Goal: Check status: Check status

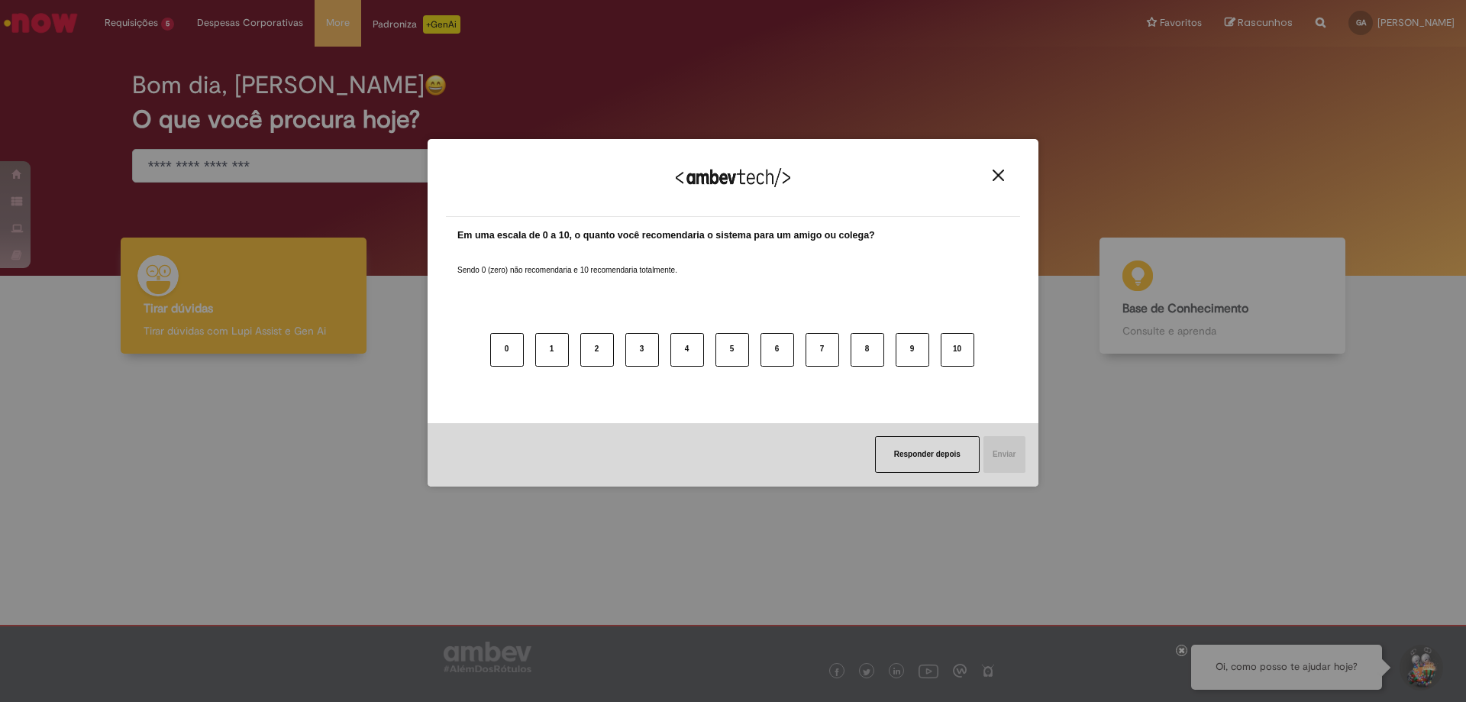
click at [1006, 181] on button "Close" at bounding box center [998, 175] width 21 height 13
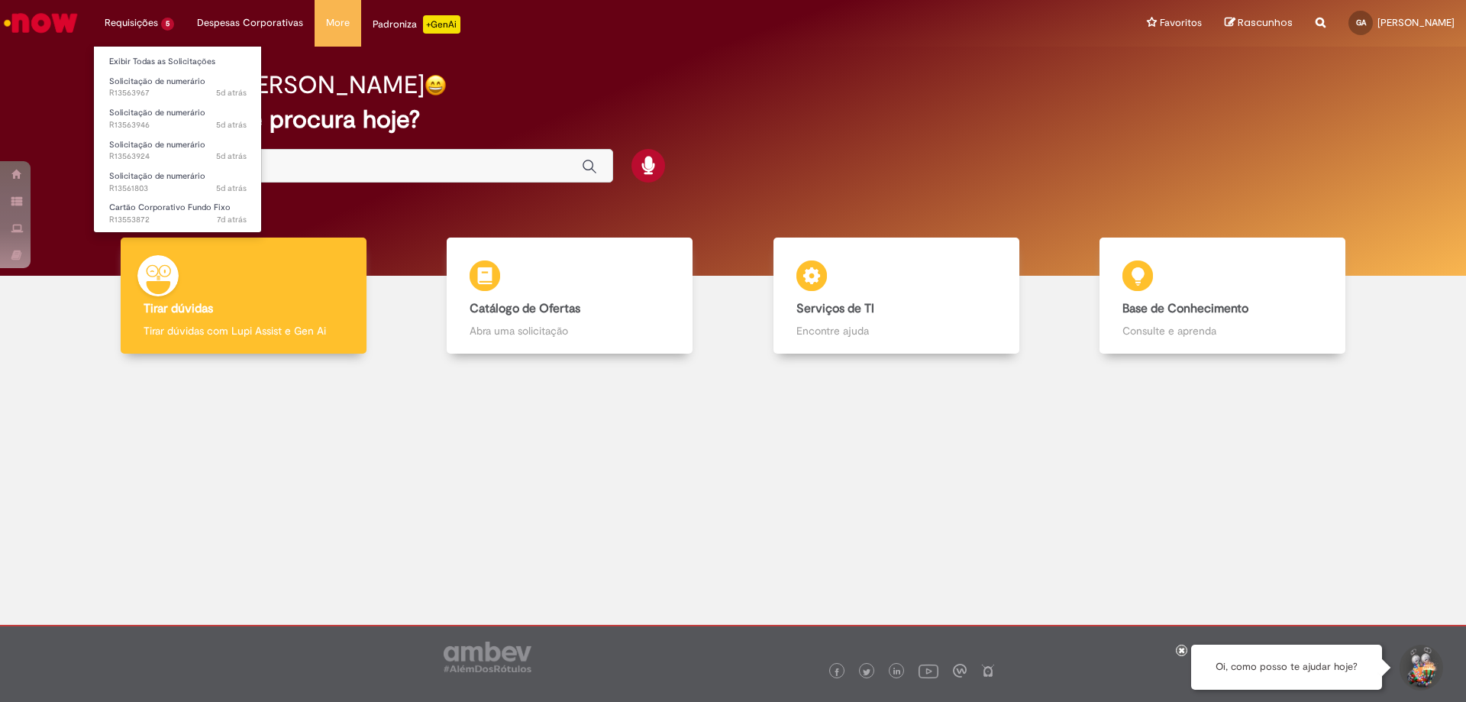
click at [142, 34] on li "Requisições 5 Exibir Todas as Solicitações Solicitação de numerário 5d atrás 5 …" at bounding box center [139, 23] width 92 height 46
click at [163, 208] on span "Cartão Corporativo Fundo Fixo" at bounding box center [169, 207] width 121 height 11
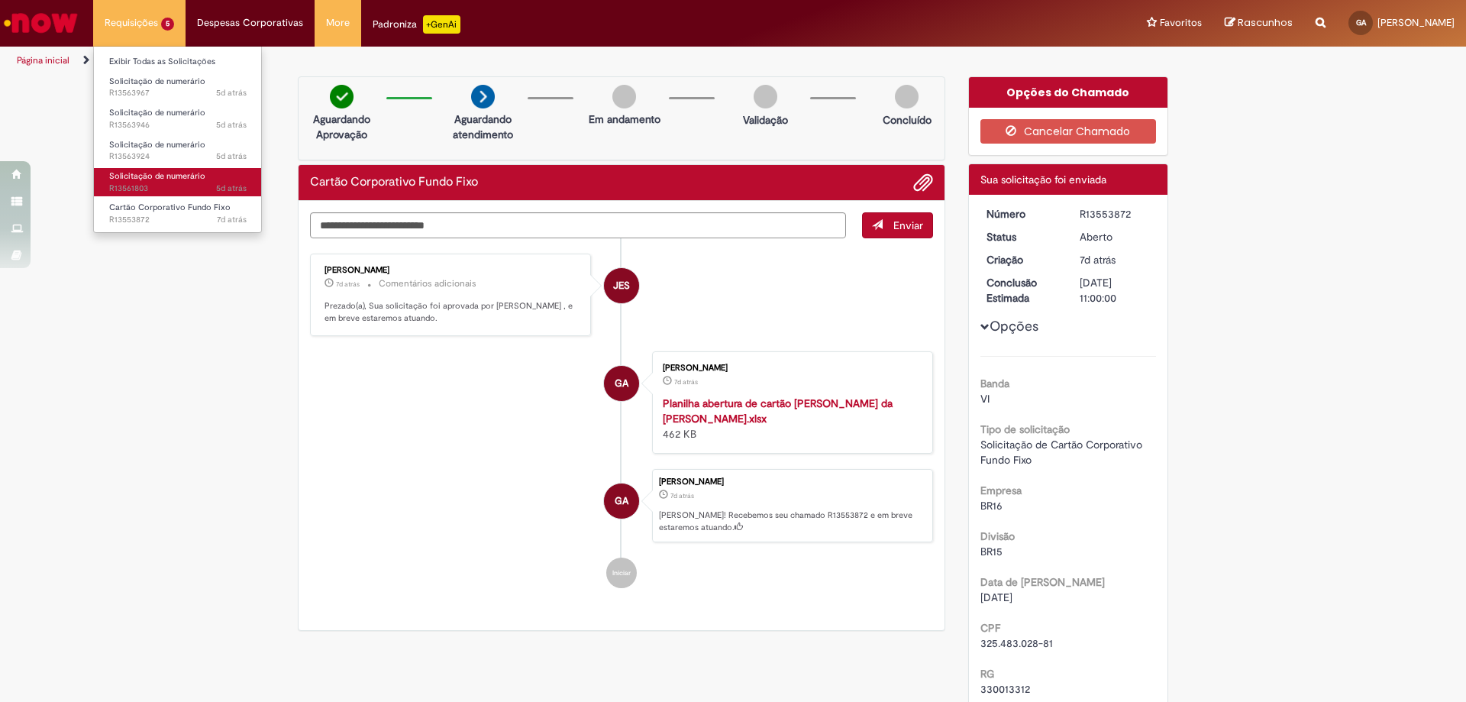
click at [171, 177] on span "Solicitação de numerário" at bounding box center [157, 175] width 96 height 11
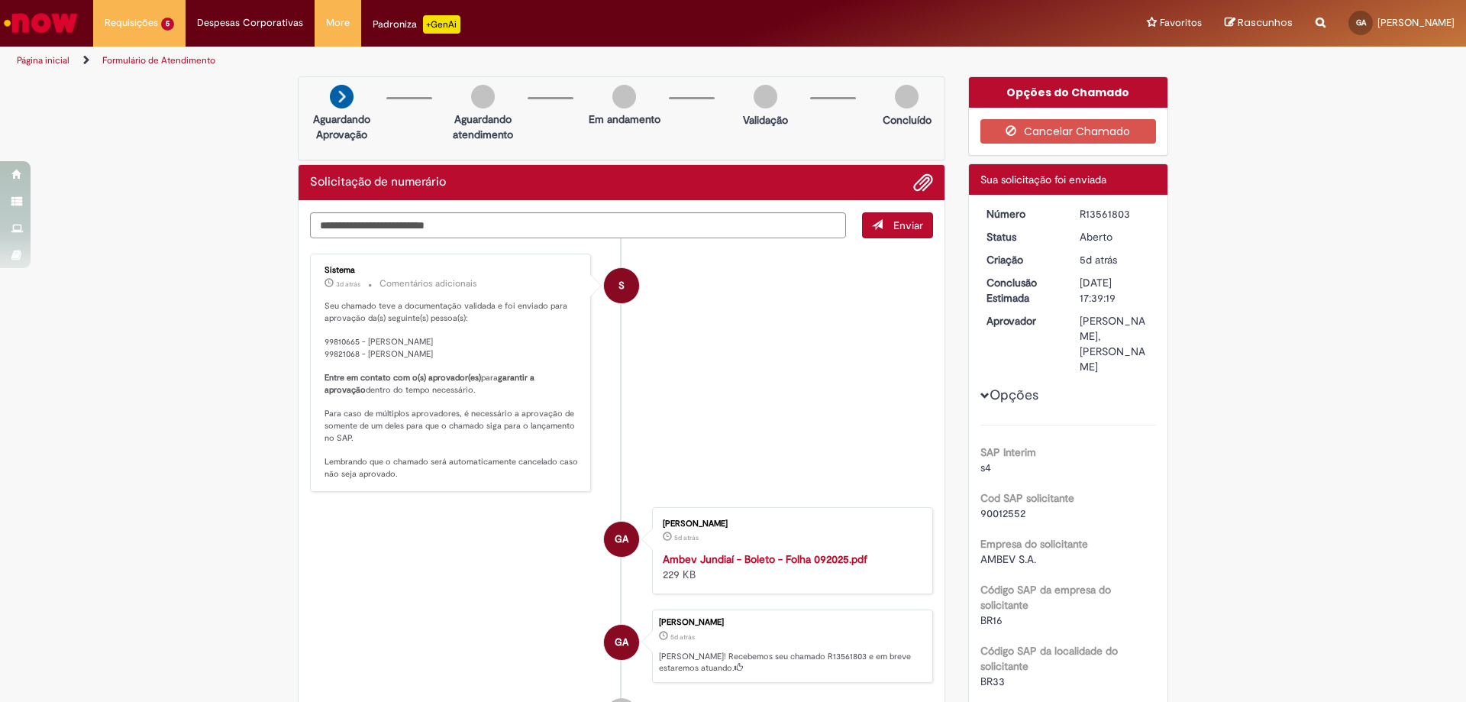
click at [1103, 218] on div "R13561803" at bounding box center [1115, 213] width 71 height 15
copy div "R13561803"
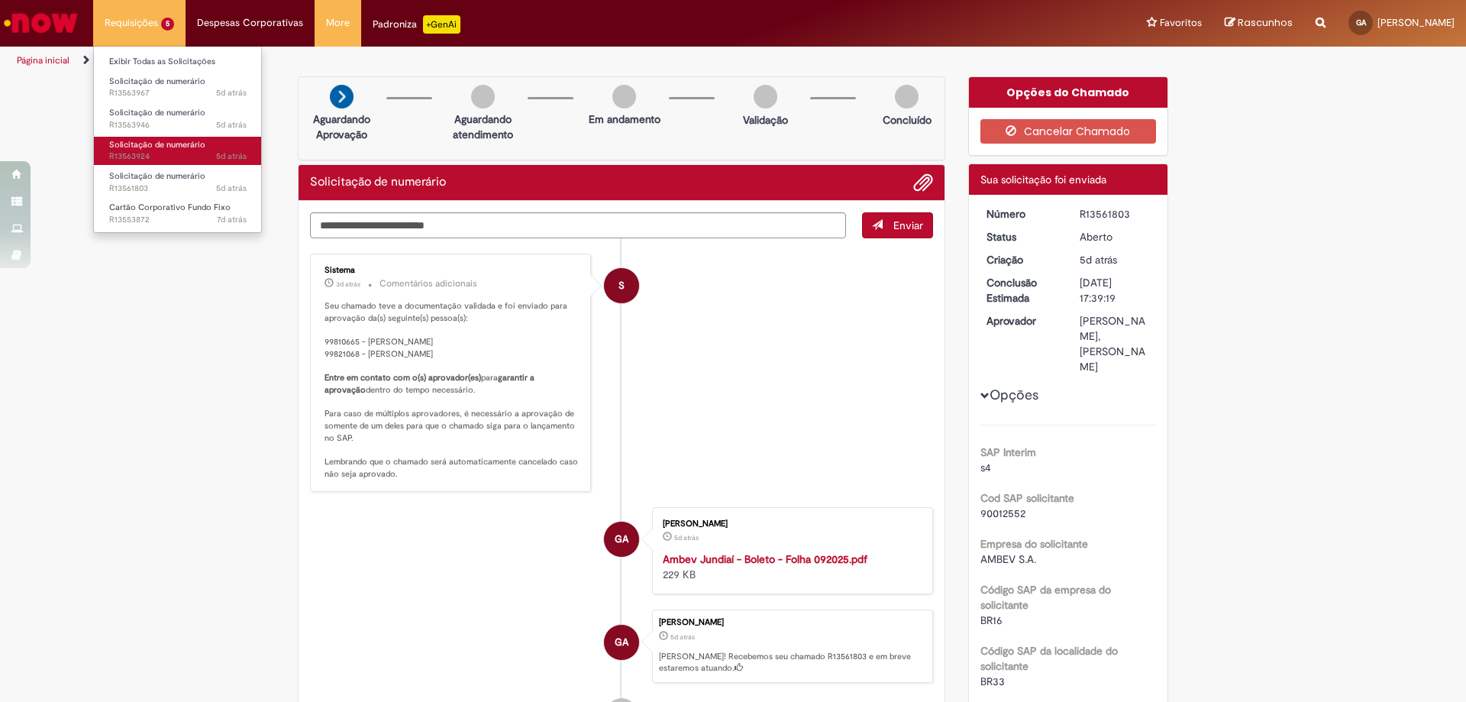
click at [154, 157] on span "5d atrás 5 dias atrás R13563924" at bounding box center [177, 156] width 137 height 12
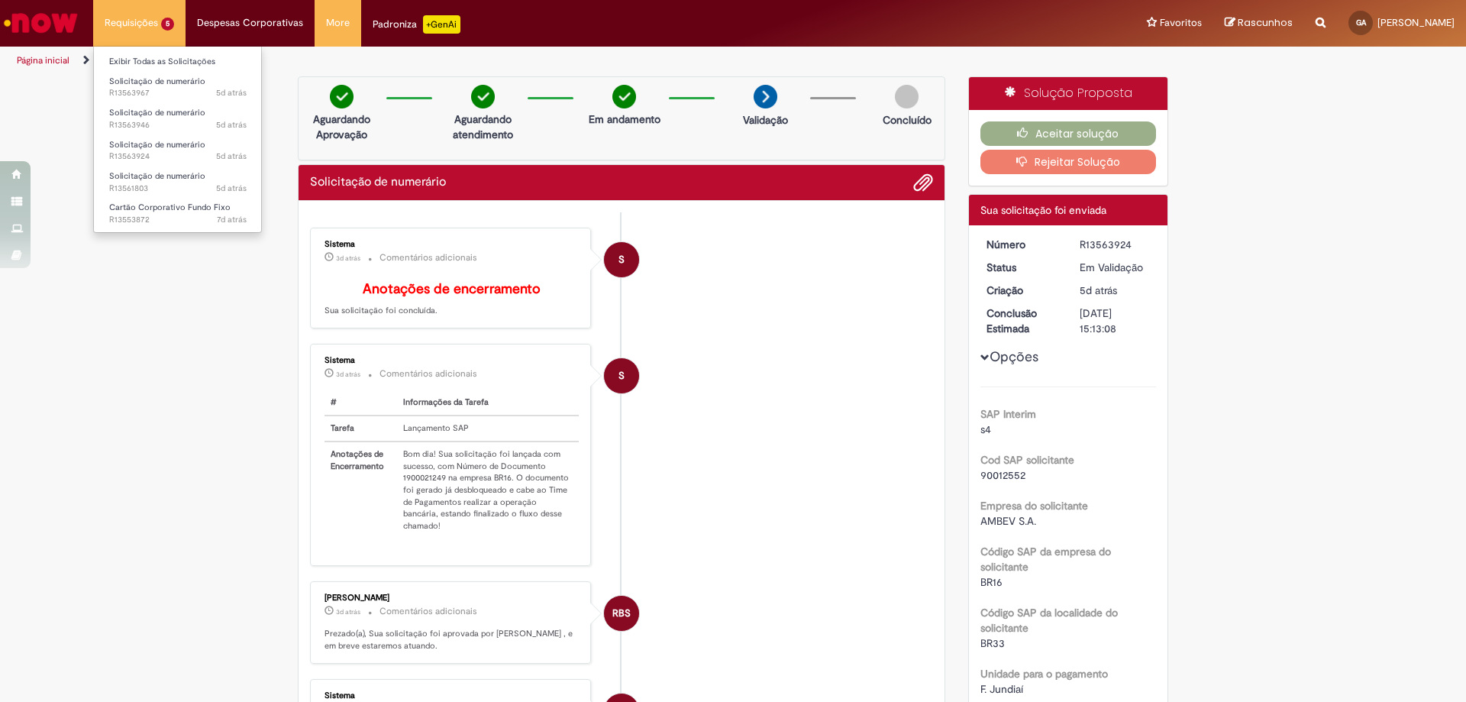
click at [163, 18] on li "Requisições 5 Exibir Todas as Solicitações Solicitação de numerário 5d atrás 5 …" at bounding box center [139, 23] width 92 height 46
click at [177, 117] on span "Solicitação de numerário" at bounding box center [157, 112] width 96 height 11
click at [185, 89] on span "5d atrás 5 dias atrás R13563967" at bounding box center [177, 93] width 137 height 12
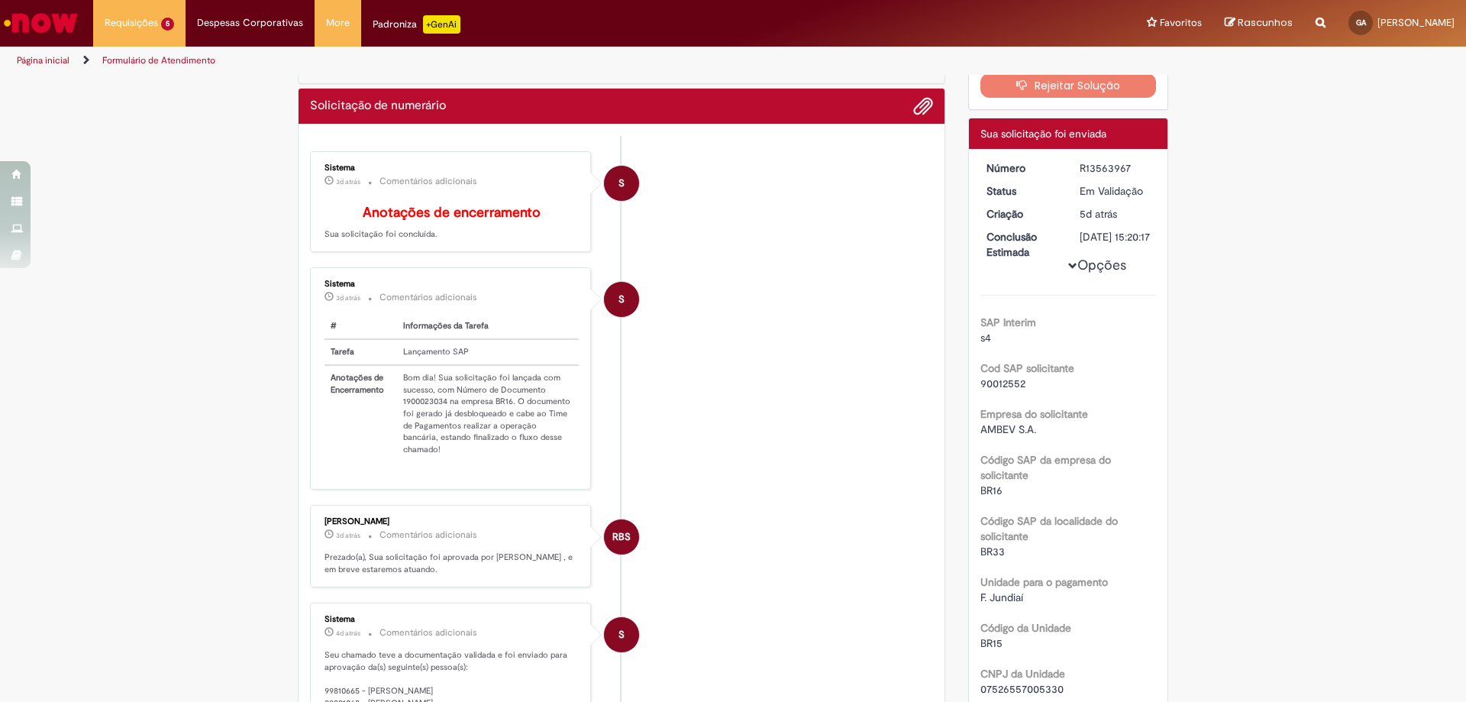
scroll to position [153, 0]
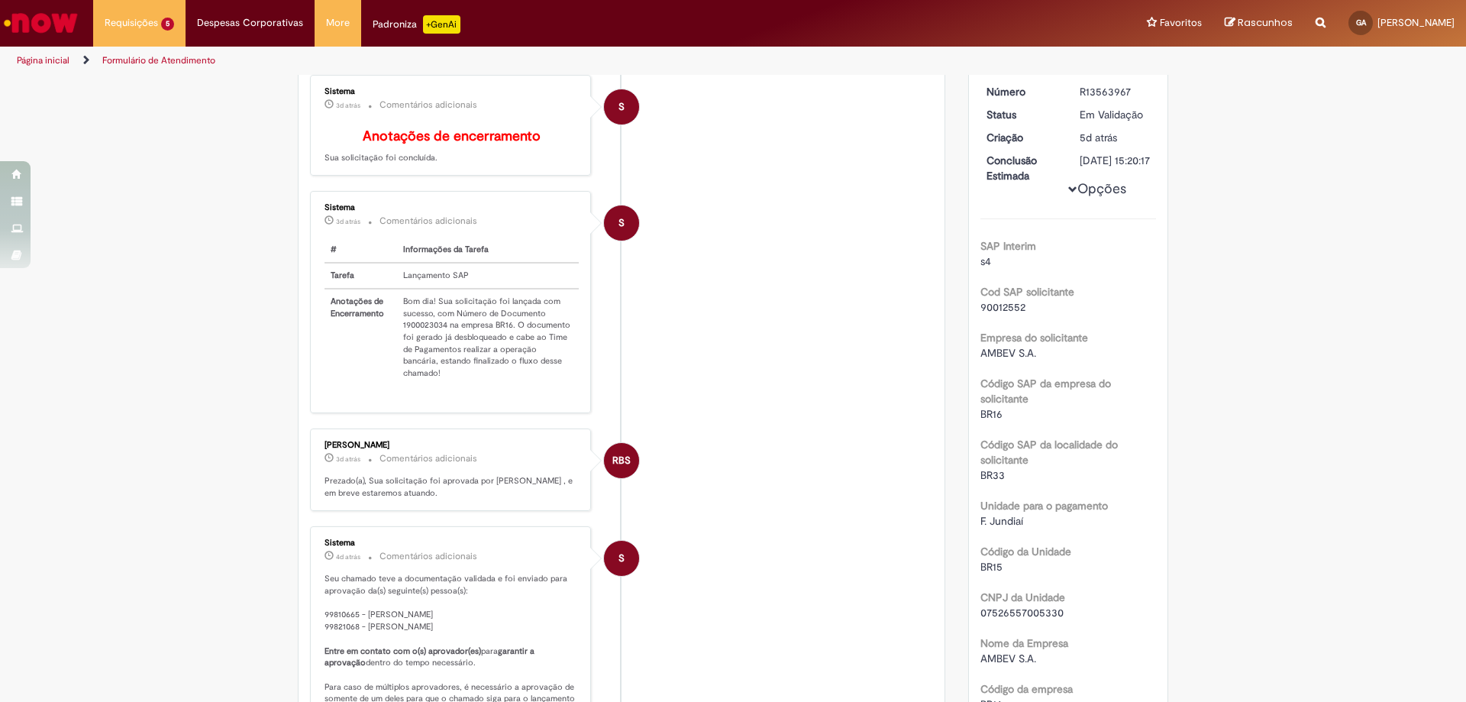
click at [422, 337] on td "Bom dia! Sua solicitação foi lançada com sucesso, com Número de Documento 19000…" at bounding box center [488, 337] width 182 height 97
copy td "1900023034"
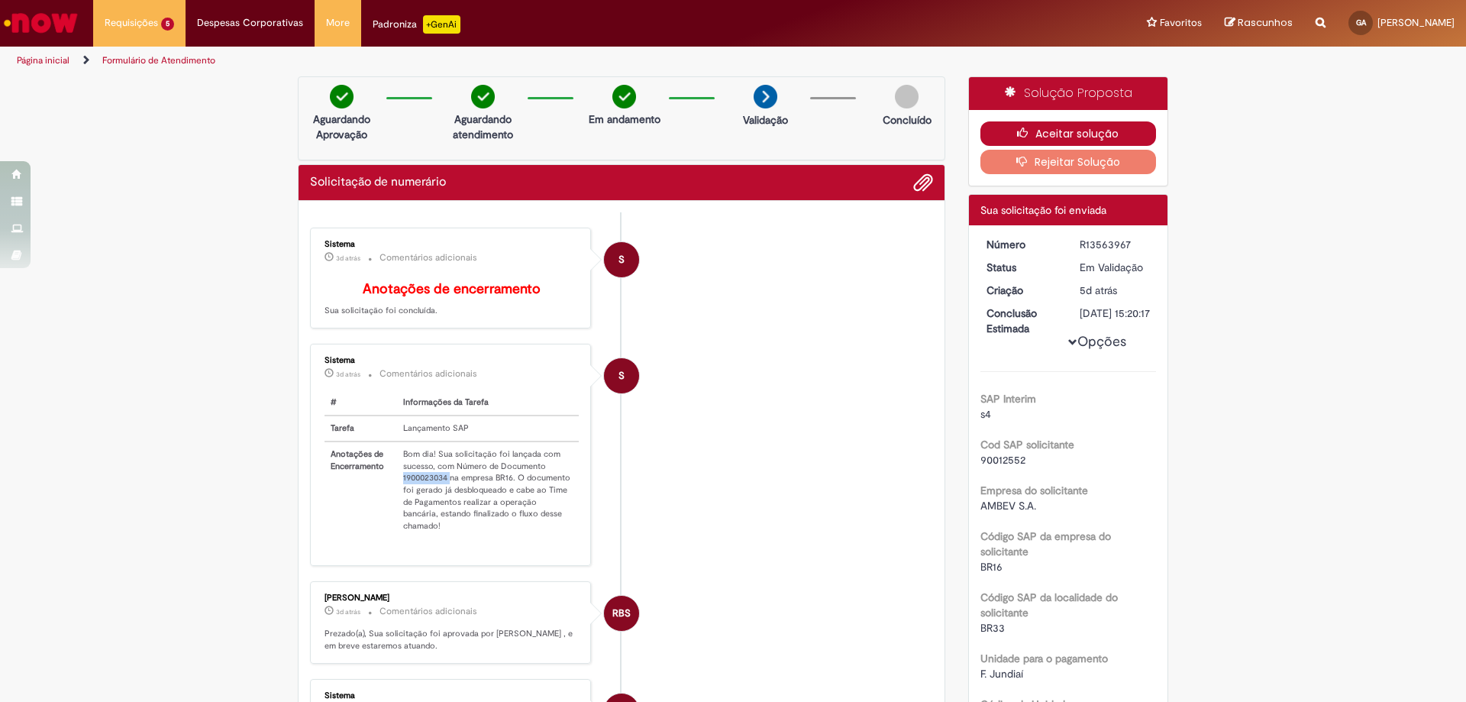
click at [1061, 138] on button "Aceitar solução" at bounding box center [1068, 133] width 176 height 24
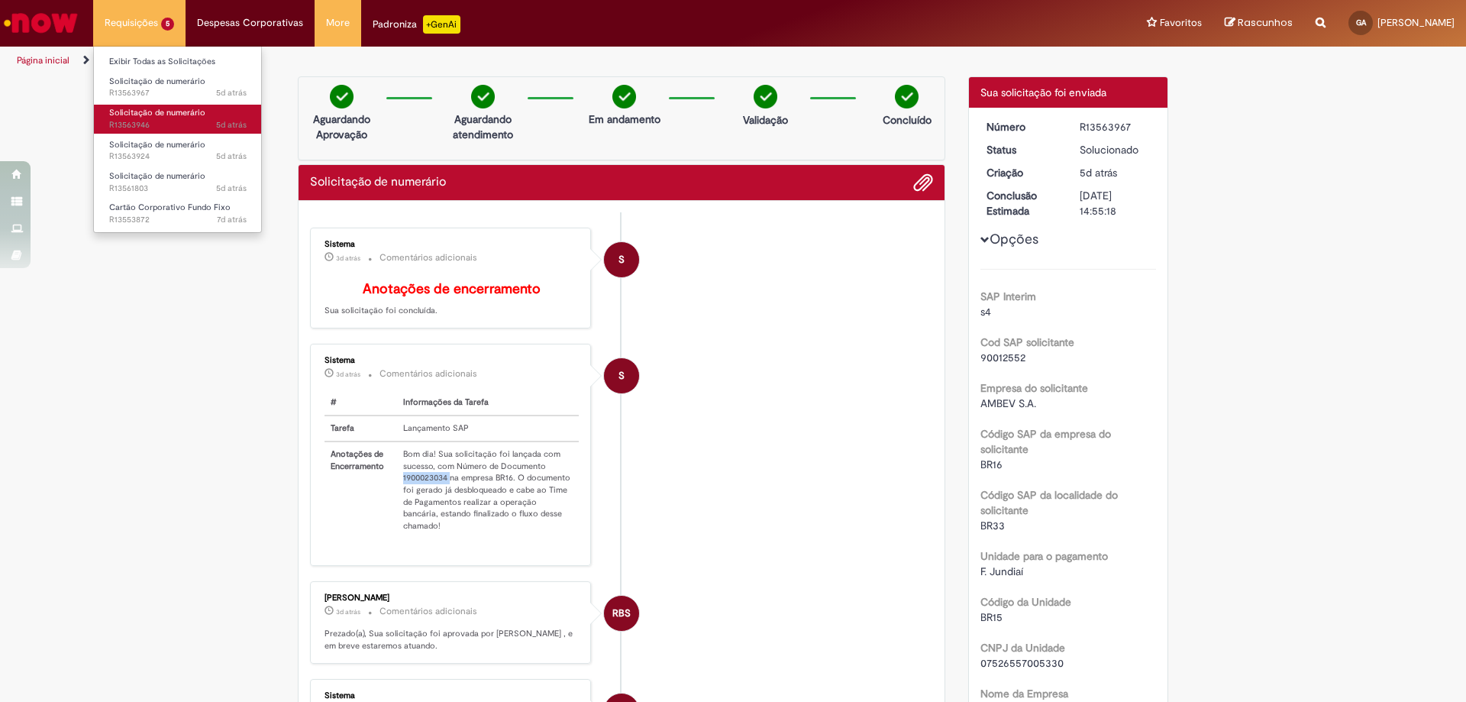
click at [158, 109] on span "Solicitação de numerário" at bounding box center [157, 112] width 96 height 11
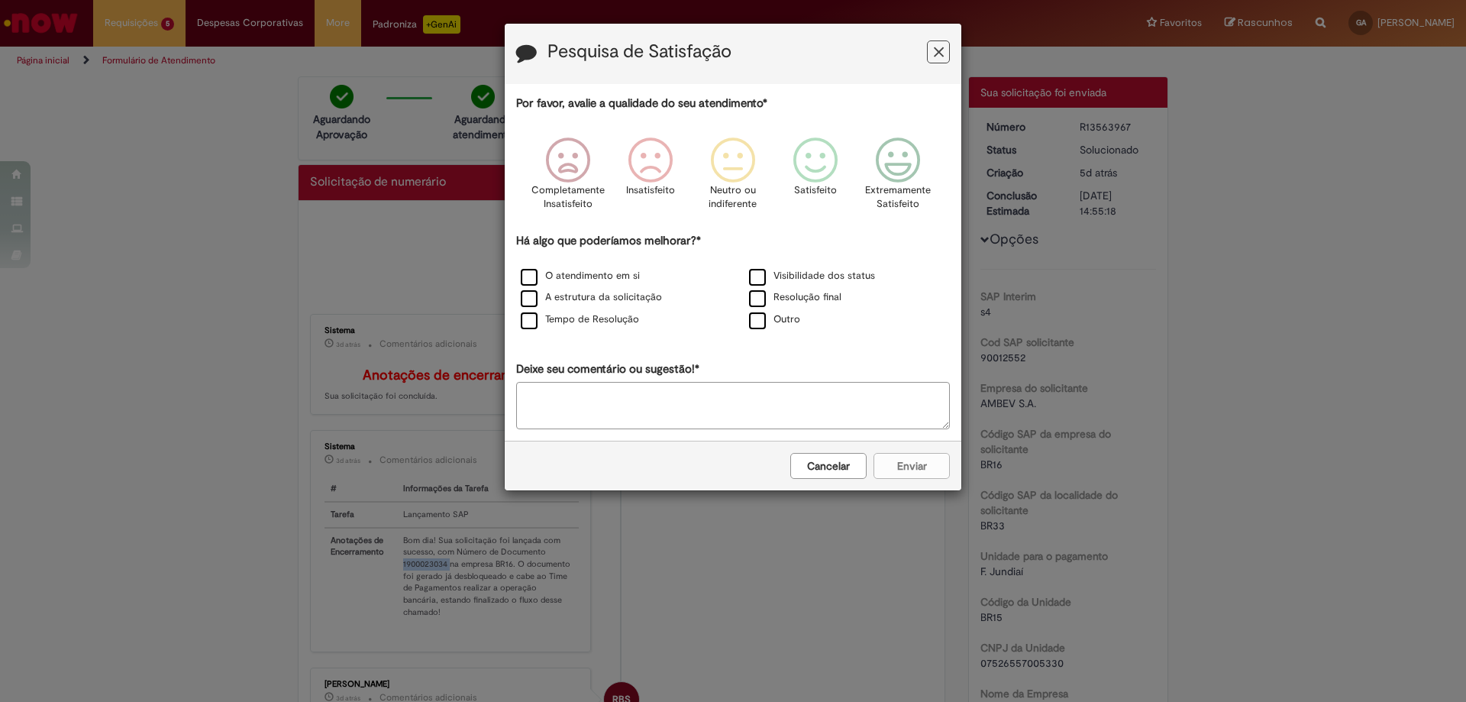
click at [940, 48] on icon "Feedback" at bounding box center [939, 52] width 10 height 16
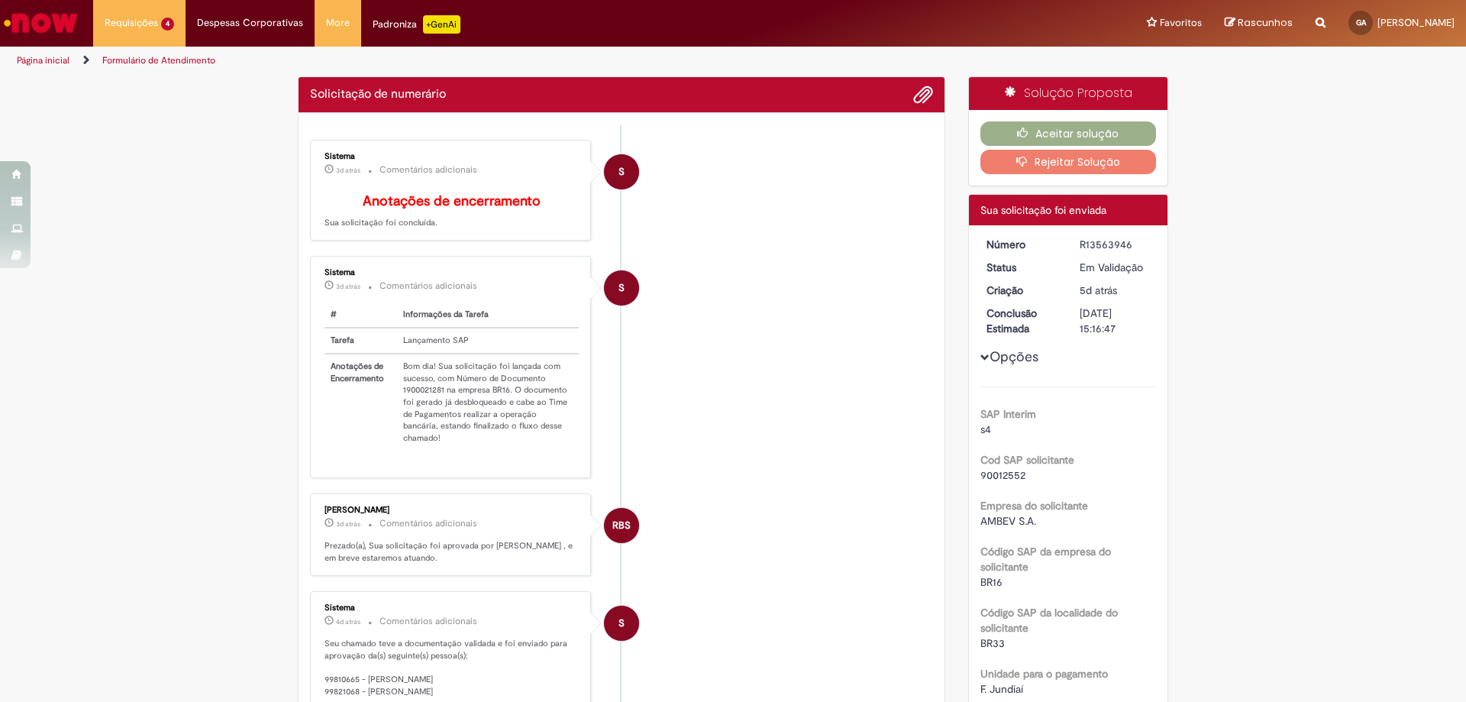
click at [410, 399] on td "Bom dia! Sua solicitação foi lançada com sucesso, com Número de Documento 19000…" at bounding box center [488, 402] width 182 height 97
click at [410, 399] on div "Sistema 3d atrás 3 dias atrás Comentários adicionais # Informações da Tarefa Ta…" at bounding box center [451, 366] width 272 height 212
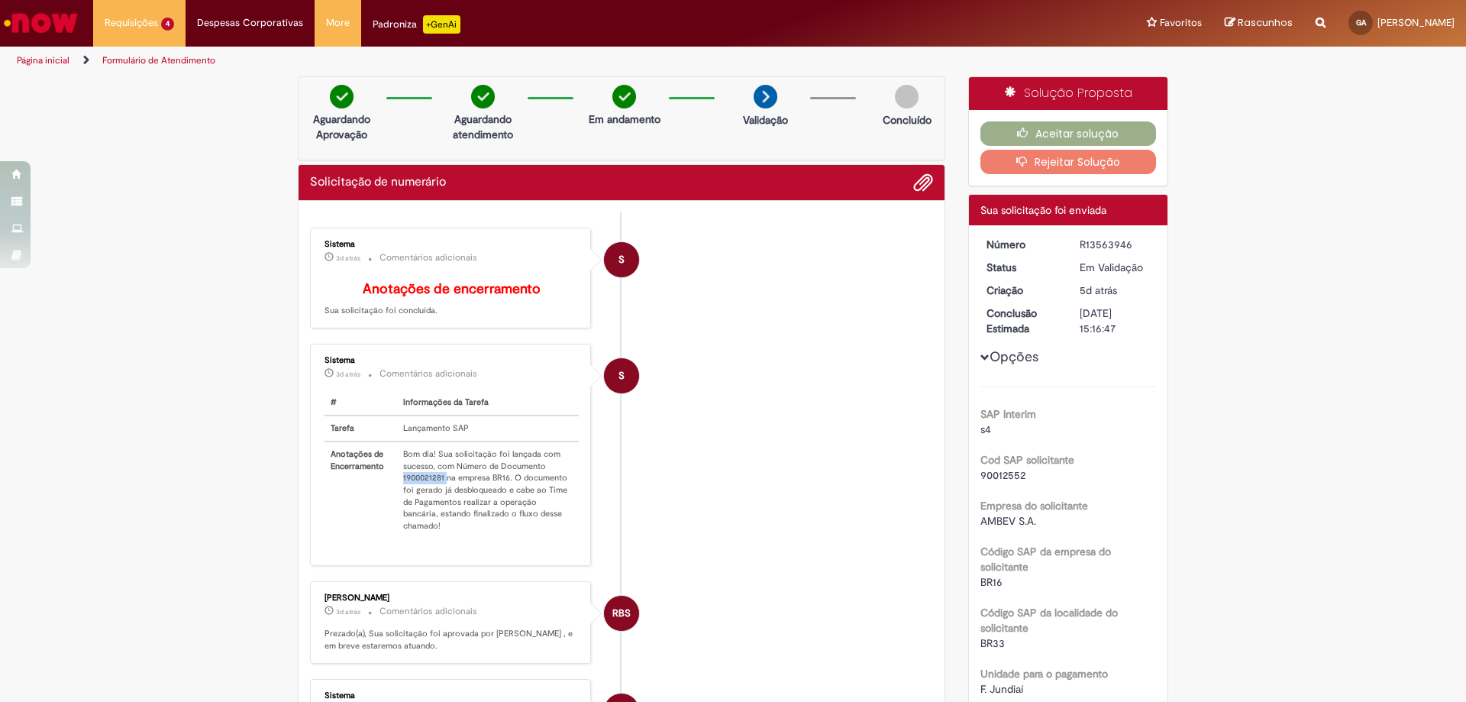
copy td "1900021281"
click at [1048, 141] on button "Aceitar solução" at bounding box center [1068, 133] width 176 height 24
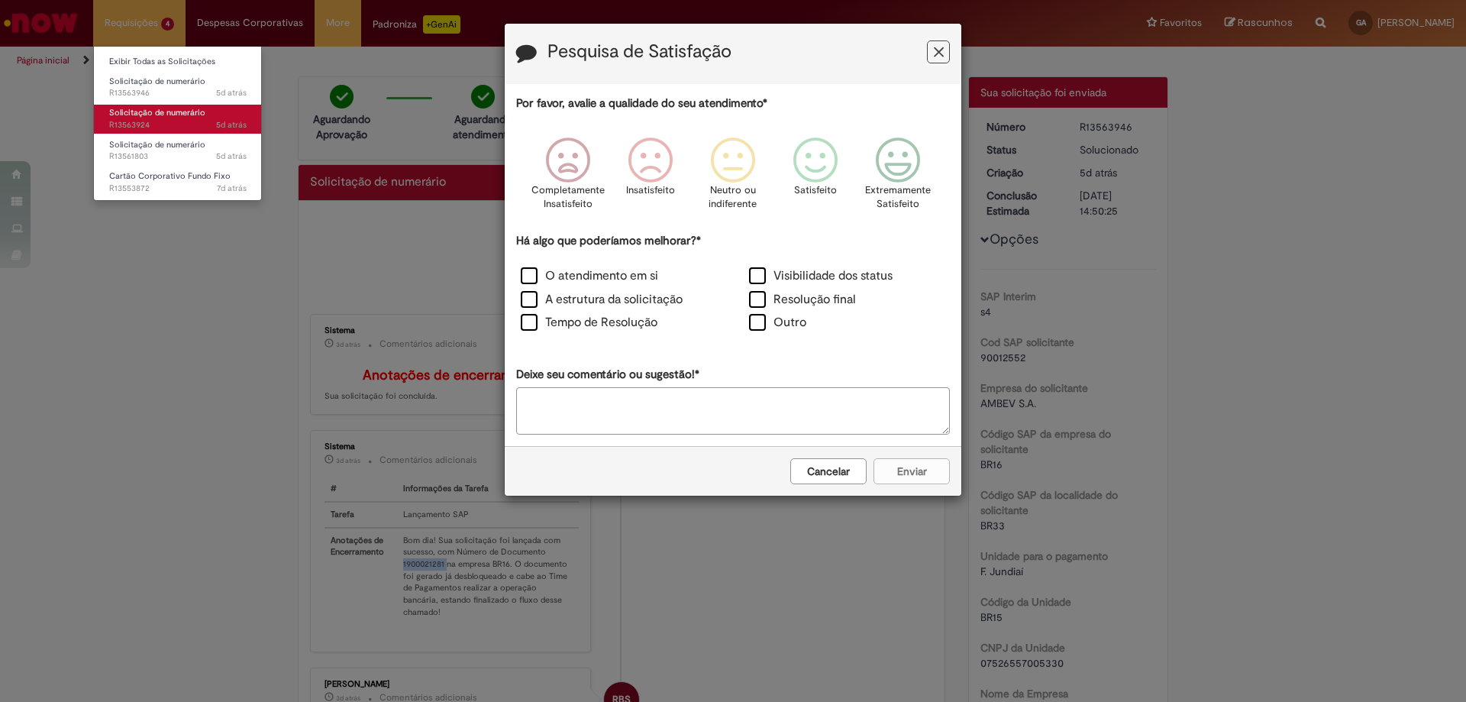
click at [144, 115] on span "Solicitação de numerário" at bounding box center [157, 112] width 96 height 11
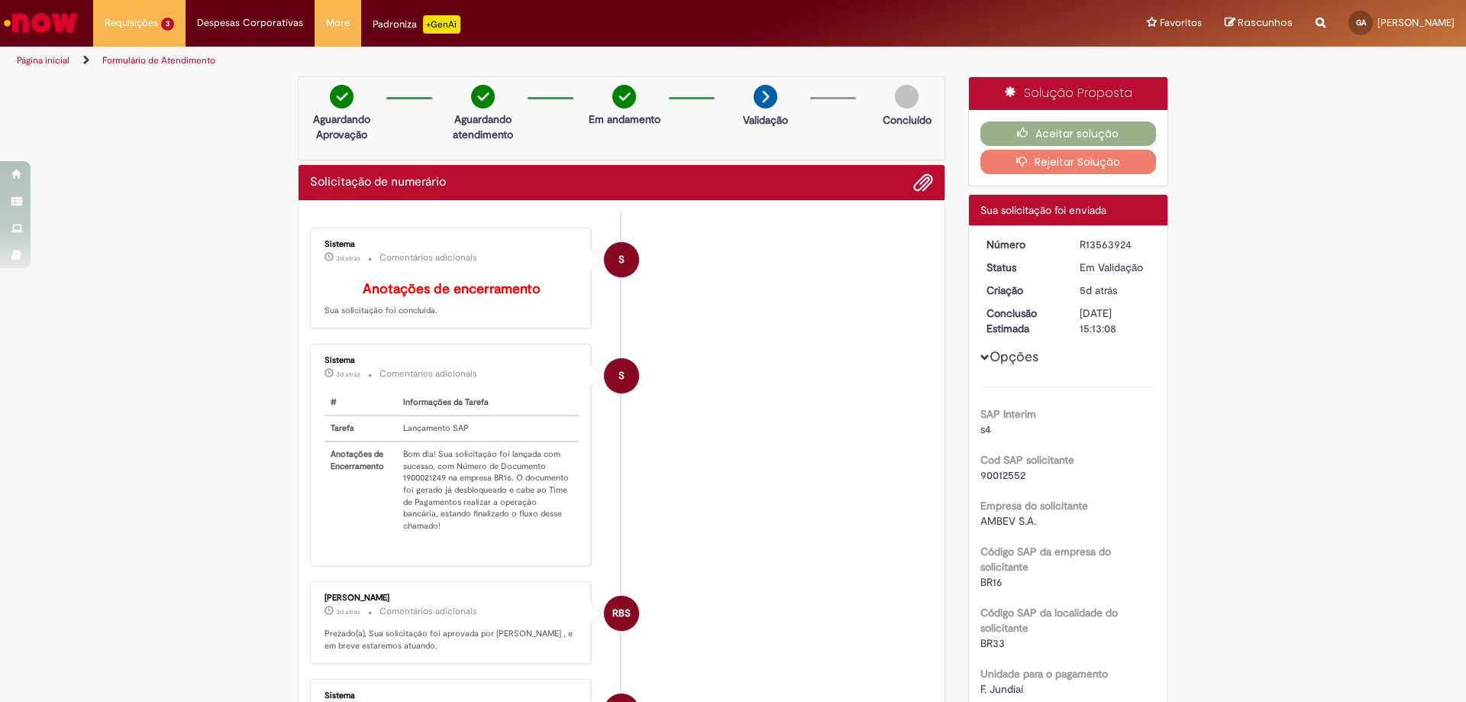
click at [427, 402] on th "Informações da Tarefa" at bounding box center [488, 402] width 182 height 25
click at [420, 489] on td "Bom dia! Sua solicitação foi lançada com sucesso, com Número de Documento 19000…" at bounding box center [488, 489] width 182 height 97
copy td "1900021249"
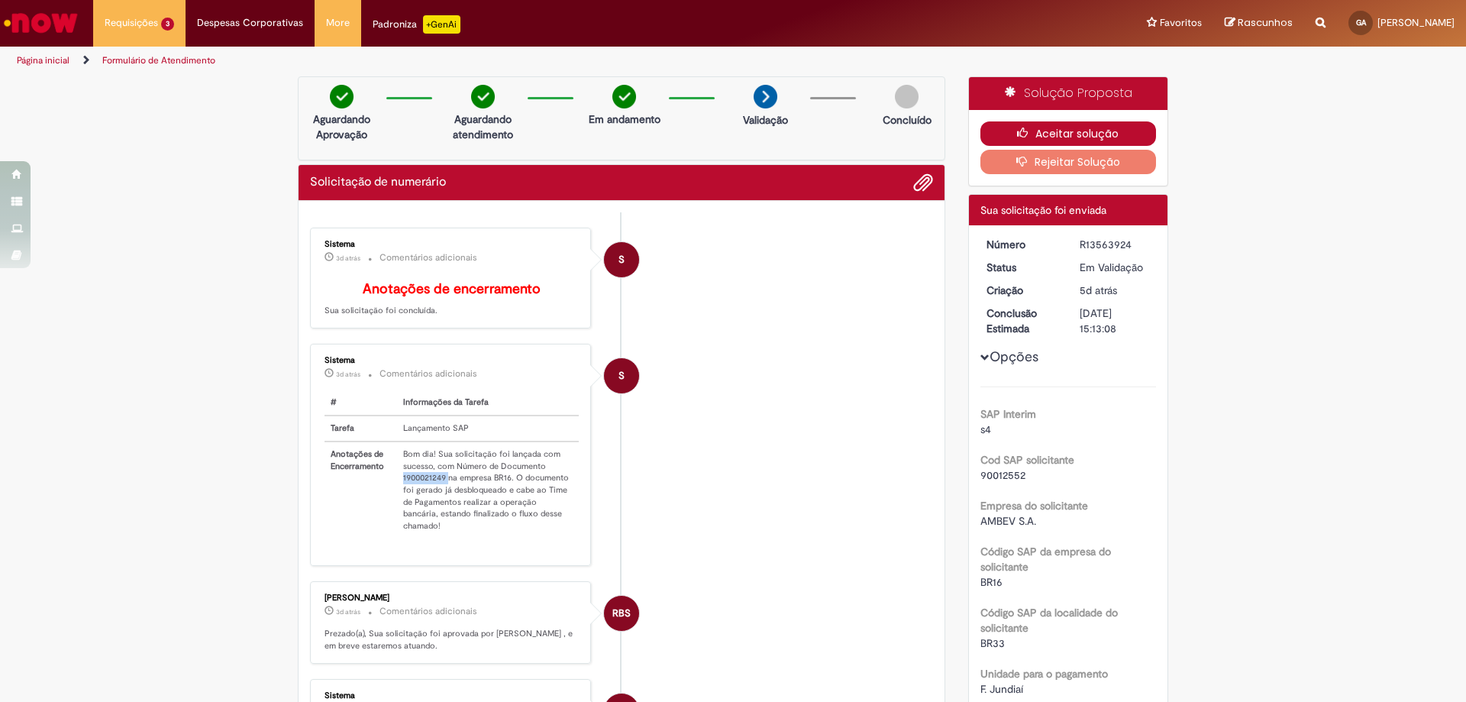
click at [1082, 139] on button "Aceitar solução" at bounding box center [1068, 133] width 176 height 24
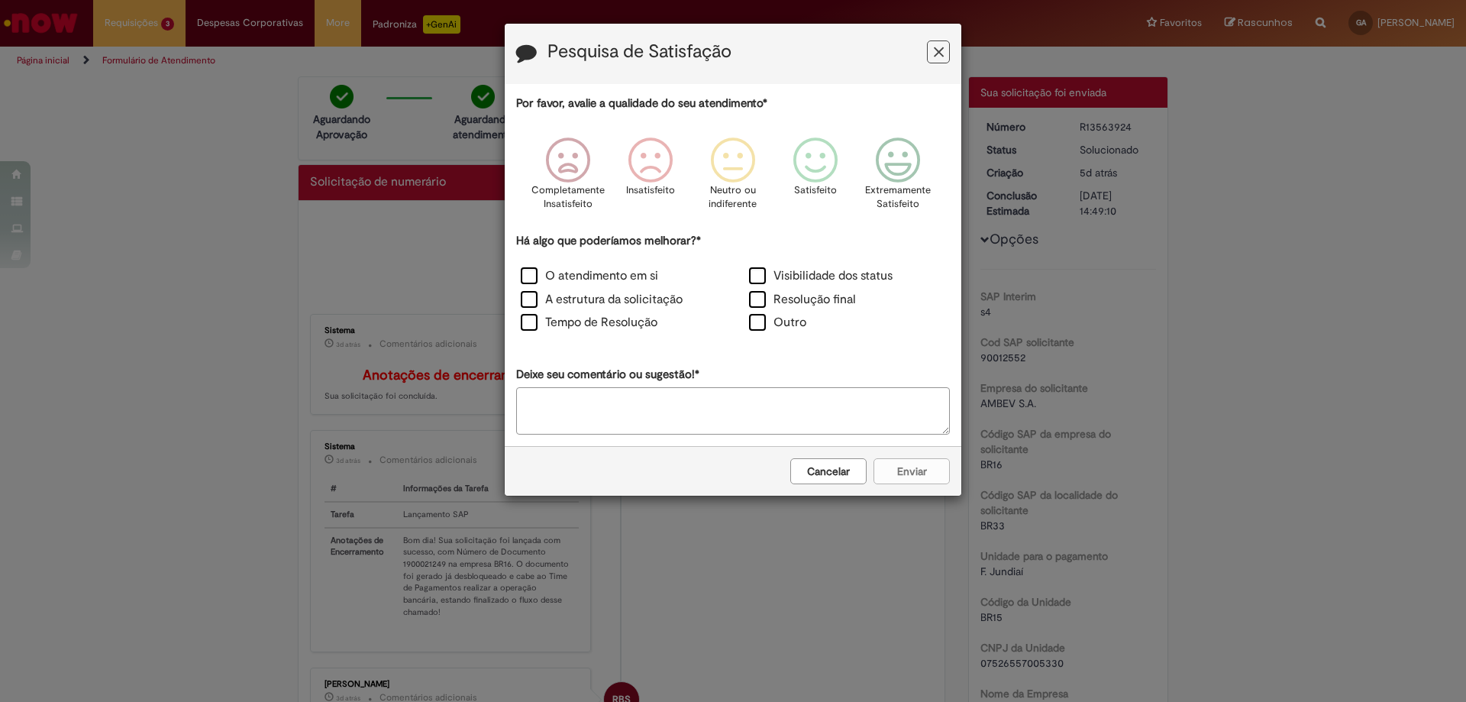
click at [922, 53] on h3 "Pesquisa de Satisfação" at bounding box center [733, 54] width 434 height 24
click at [940, 49] on icon "Feedback" at bounding box center [939, 52] width 10 height 16
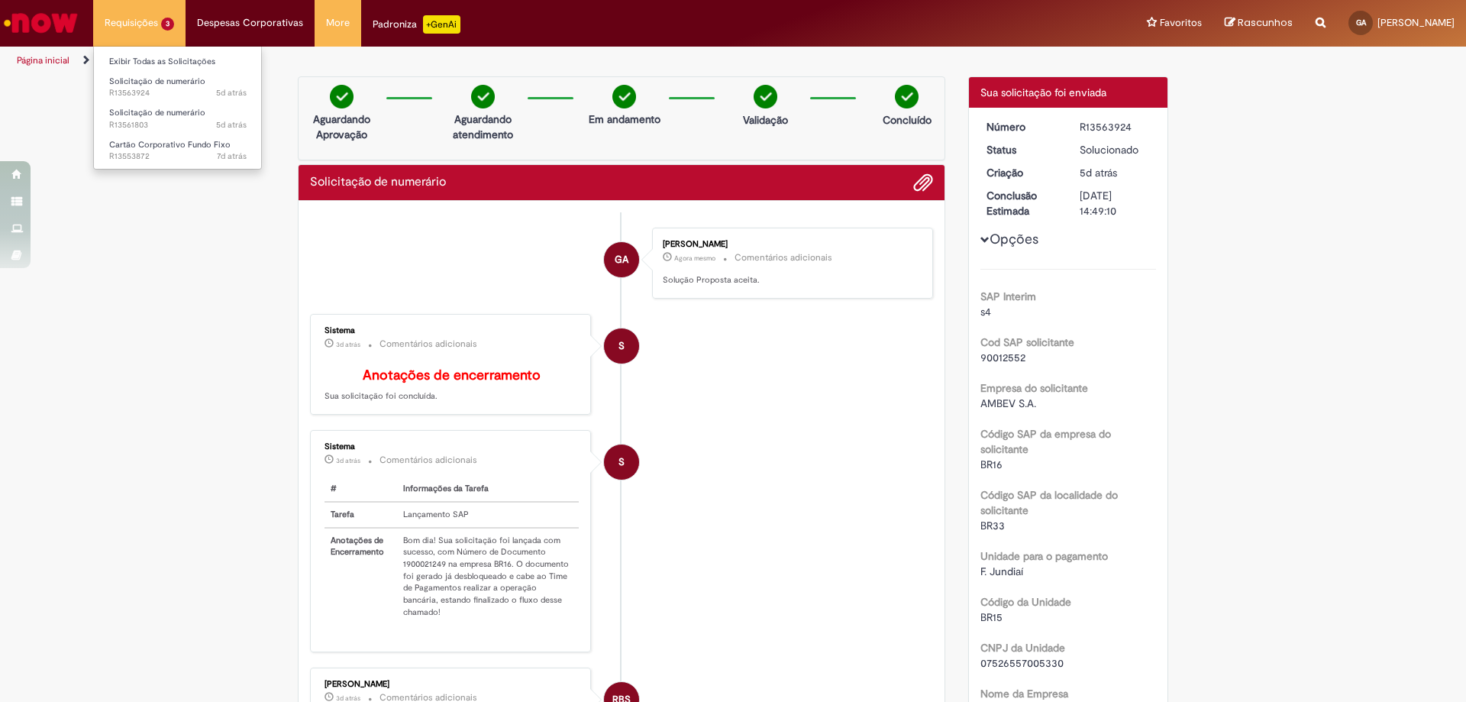
click at [158, 14] on li "Requisições 3 Exibir Todas as Solicitações Solicitação de numerário 5d atrás 5 …" at bounding box center [139, 23] width 92 height 46
click at [195, 134] on li "Cartão Corporativo Fundo Fixo 7d atrás 7 dias atrás R13553872" at bounding box center [178, 149] width 168 height 31
click at [194, 125] on span "5d atrás 5 dias atrás R13561803" at bounding box center [177, 125] width 137 height 12
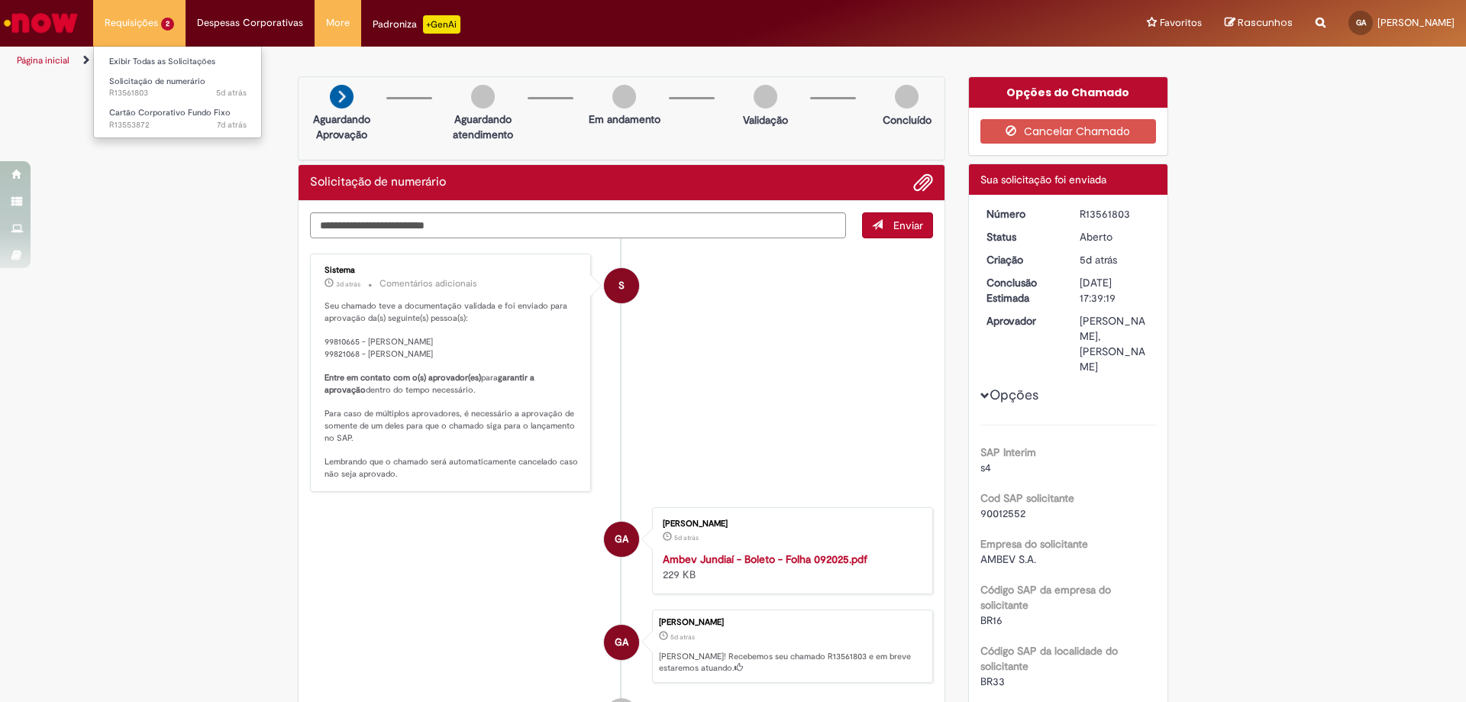
click at [144, 14] on li "Requisições 2 Exibir Todas as Solicitações Solicitação de numerário 5d atrás 5 …" at bounding box center [139, 23] width 92 height 46
click at [160, 110] on span "Cartão Corporativo Fundo Fixo" at bounding box center [169, 112] width 121 height 11
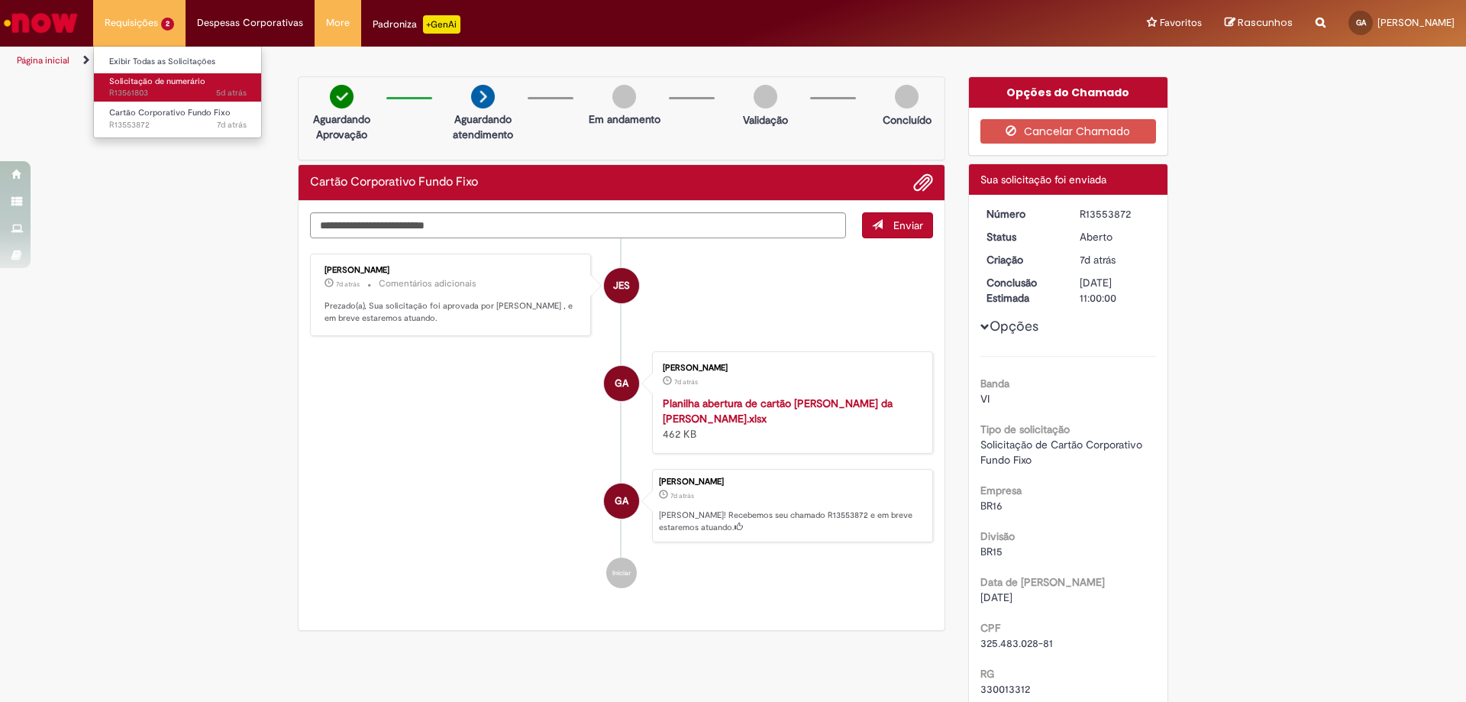
click at [154, 89] on span "5d atrás 5 dias atrás R13561803" at bounding box center [177, 93] width 137 height 12
